Goal: Find specific page/section: Find specific page/section

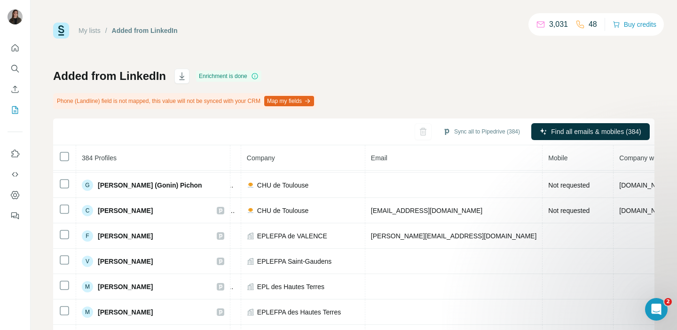
scroll to position [77, 224]
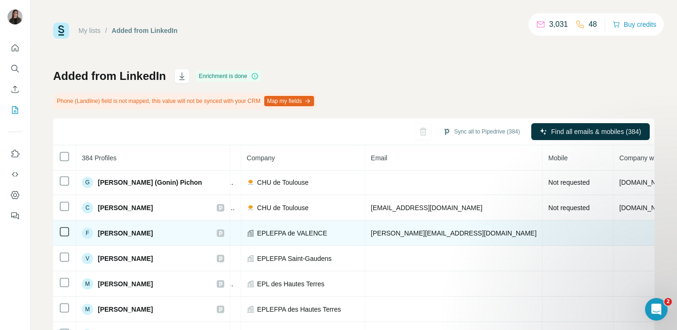
click at [223, 230] on icon at bounding box center [221, 234] width 6 height 8
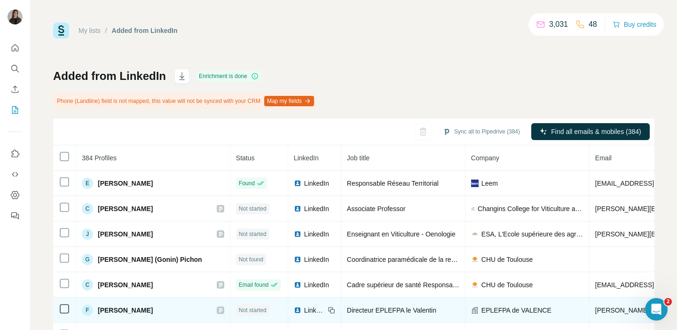
click at [223, 308] on icon at bounding box center [221, 311] width 6 height 8
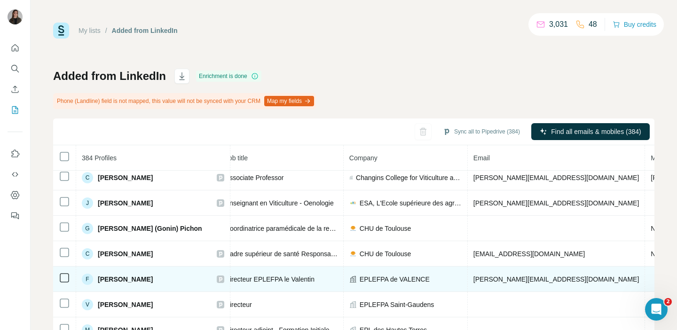
scroll to position [31, 0]
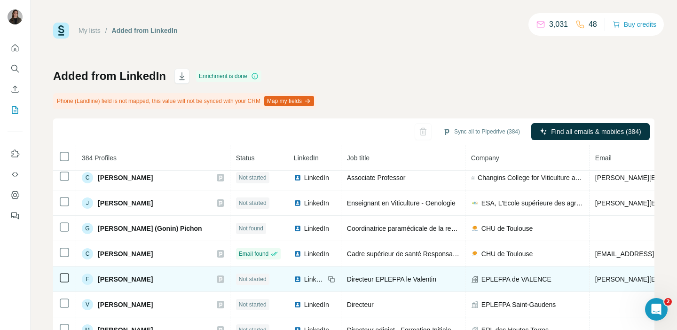
click at [310, 279] on span "LinkedIn" at bounding box center [314, 279] width 21 height 9
